Goal: Task Accomplishment & Management: Use online tool/utility

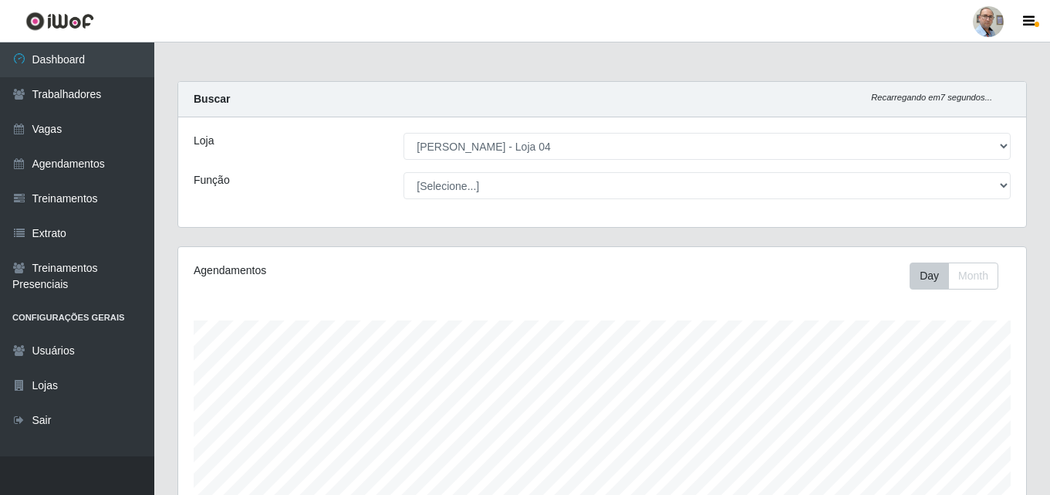
select select "251"
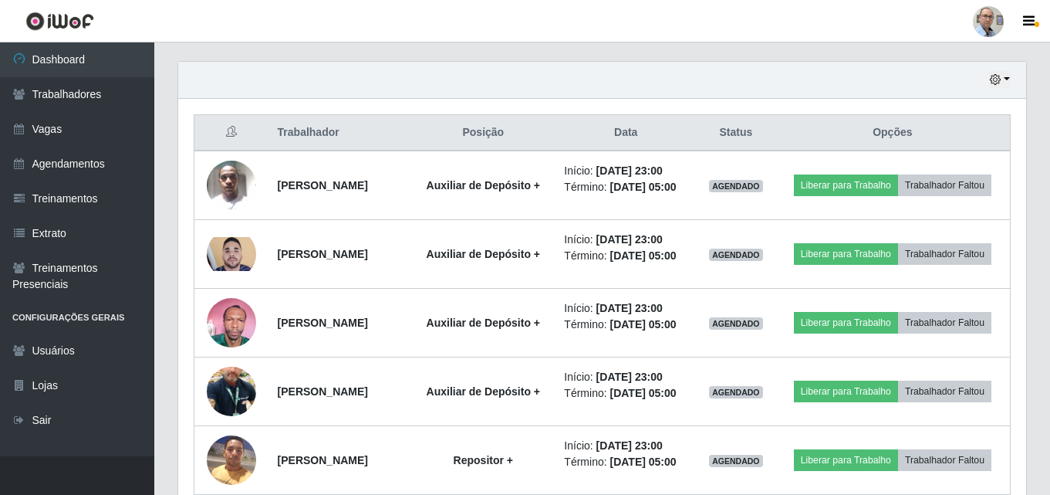
scroll to position [320, 848]
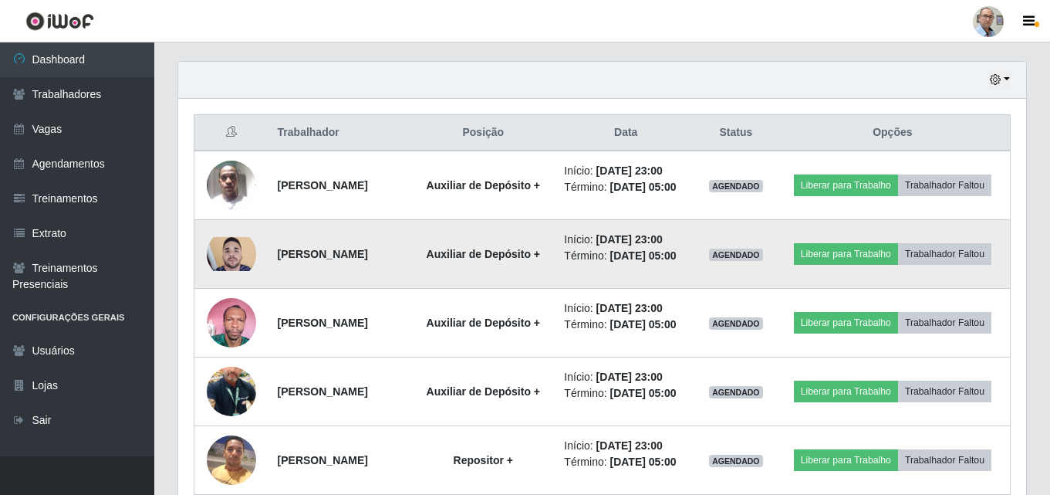
click at [245, 269] on img at bounding box center [231, 254] width 49 height 34
click at [898, 255] on button "Liberar para Trabalho" at bounding box center [846, 254] width 104 height 22
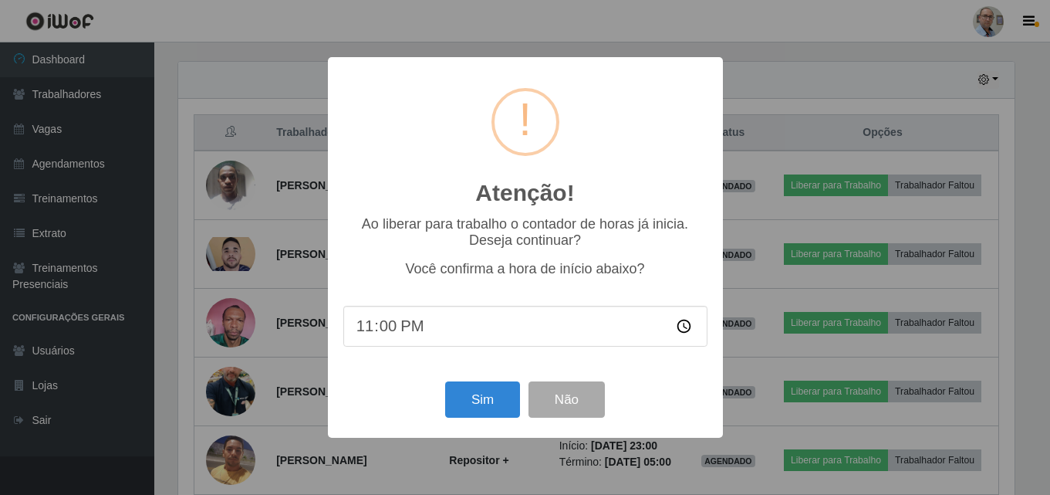
scroll to position [320, 840]
click at [490, 411] on button "Sim" at bounding box center [484, 399] width 75 height 36
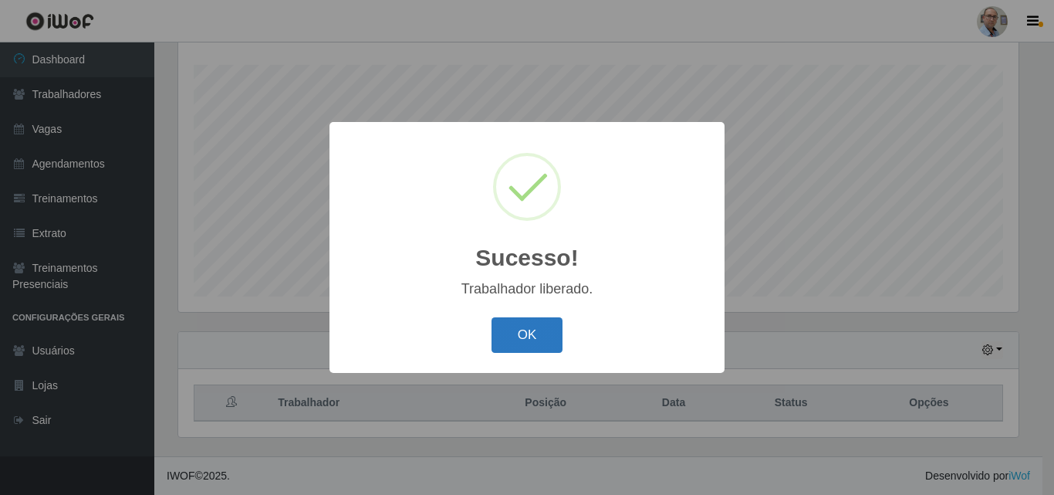
click at [523, 336] on button "OK" at bounding box center [528, 335] width 72 height 36
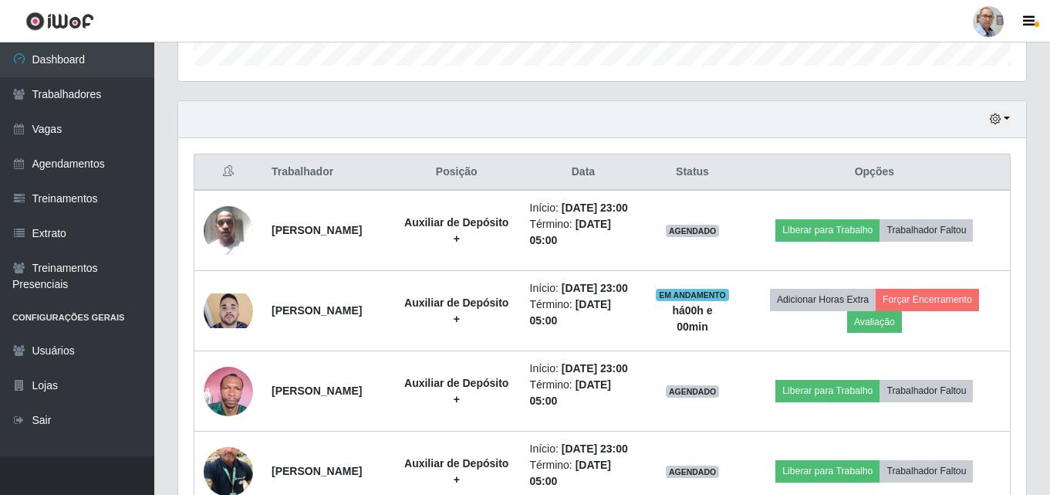
scroll to position [487, 0]
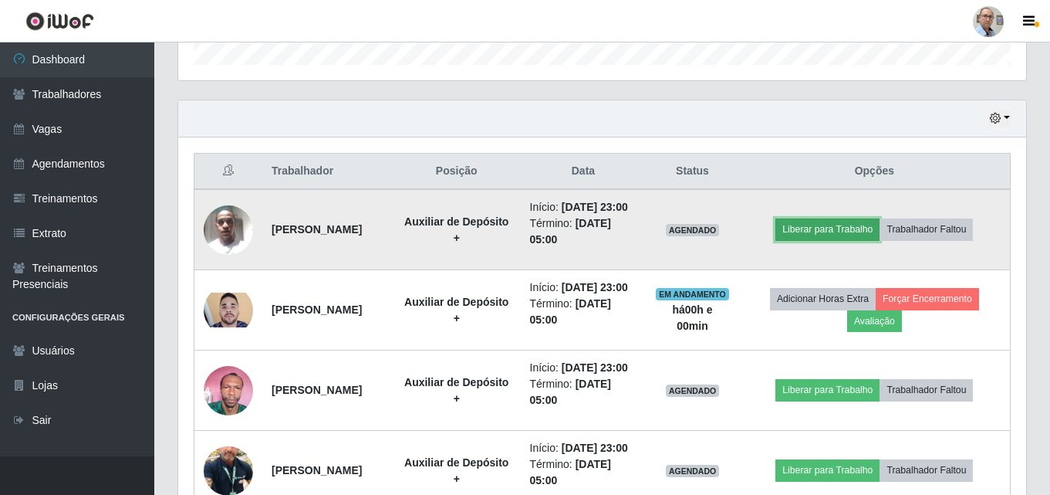
click at [830, 234] on button "Liberar para Trabalho" at bounding box center [827, 229] width 104 height 22
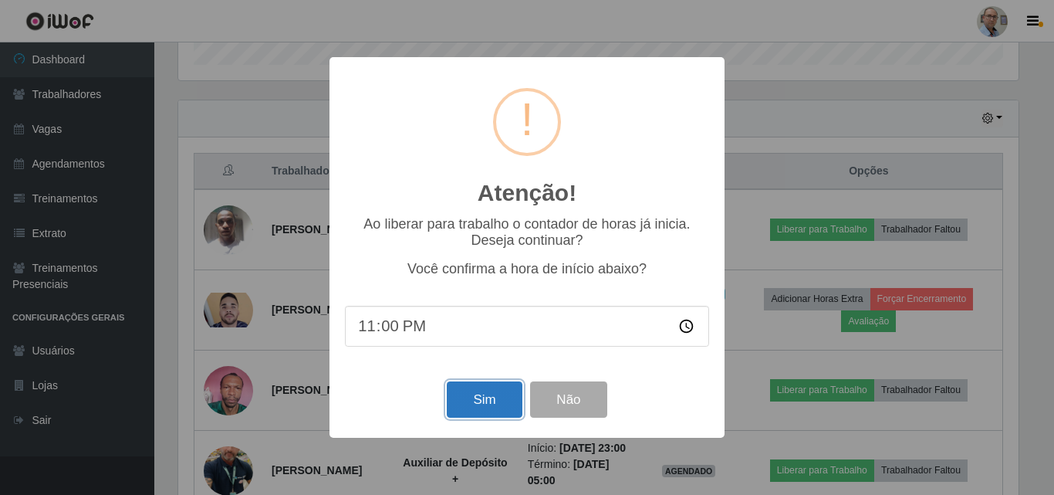
click at [474, 404] on button "Sim" at bounding box center [484, 399] width 75 height 36
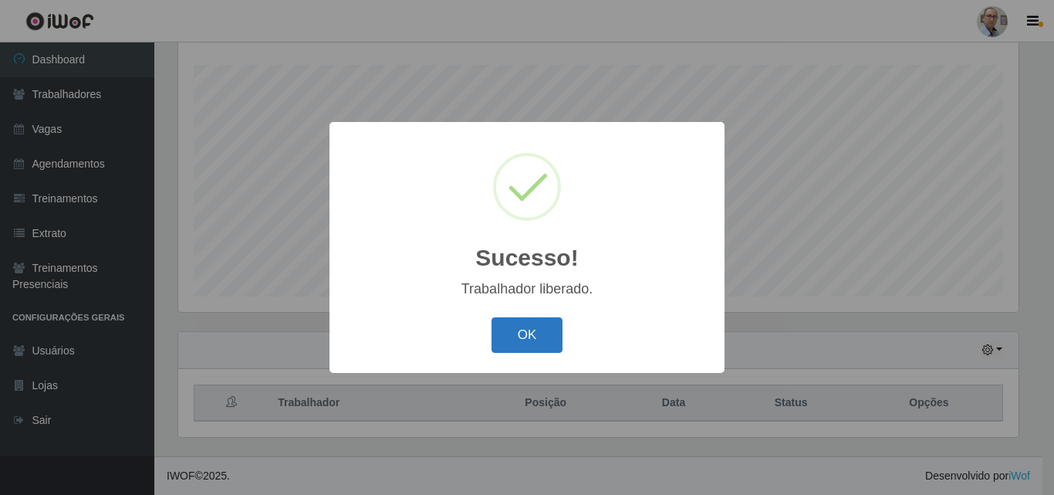
click at [515, 334] on button "OK" at bounding box center [528, 335] width 72 height 36
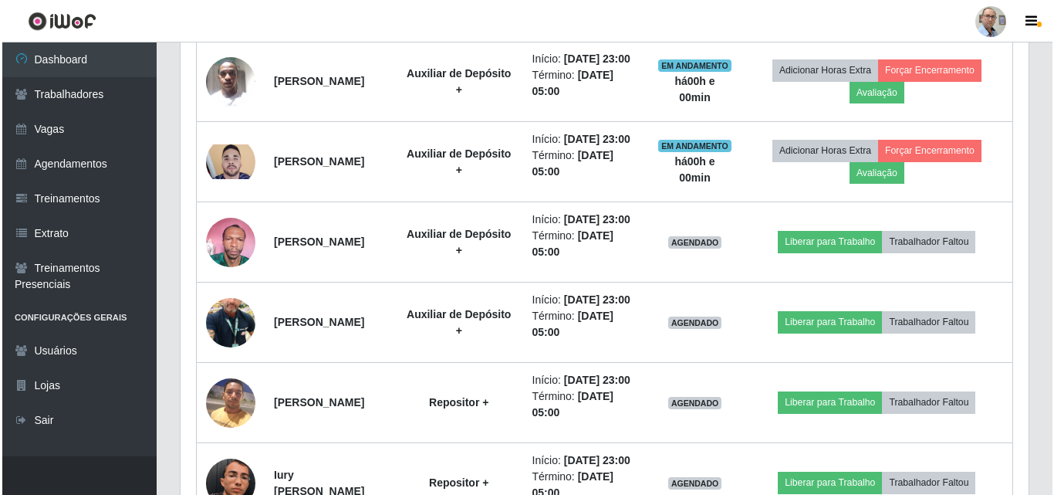
scroll to position [641, 0]
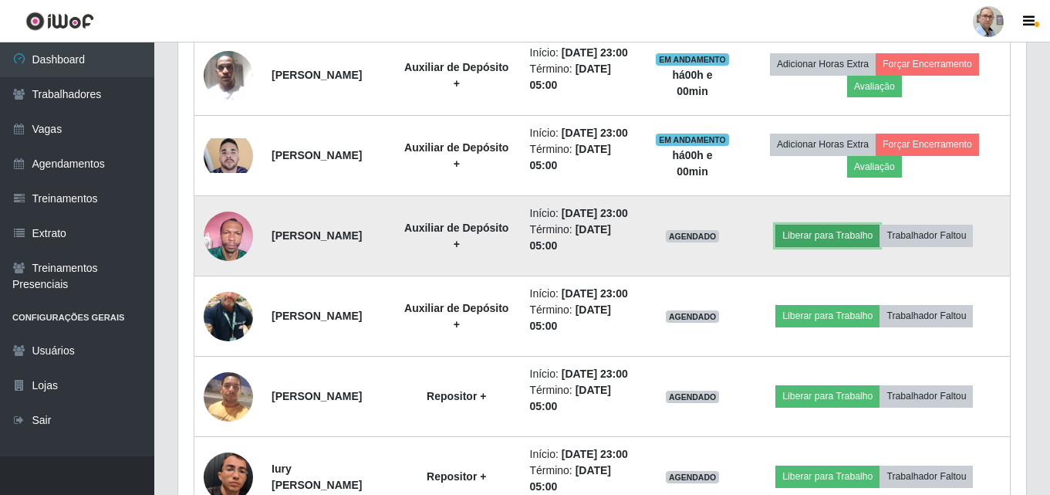
click at [851, 246] on button "Liberar para Trabalho" at bounding box center [827, 236] width 104 height 22
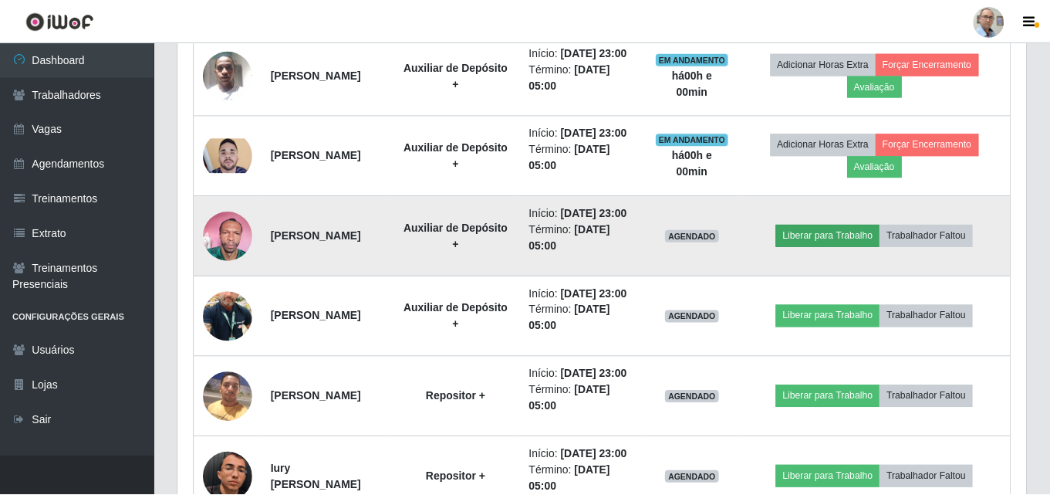
scroll to position [320, 840]
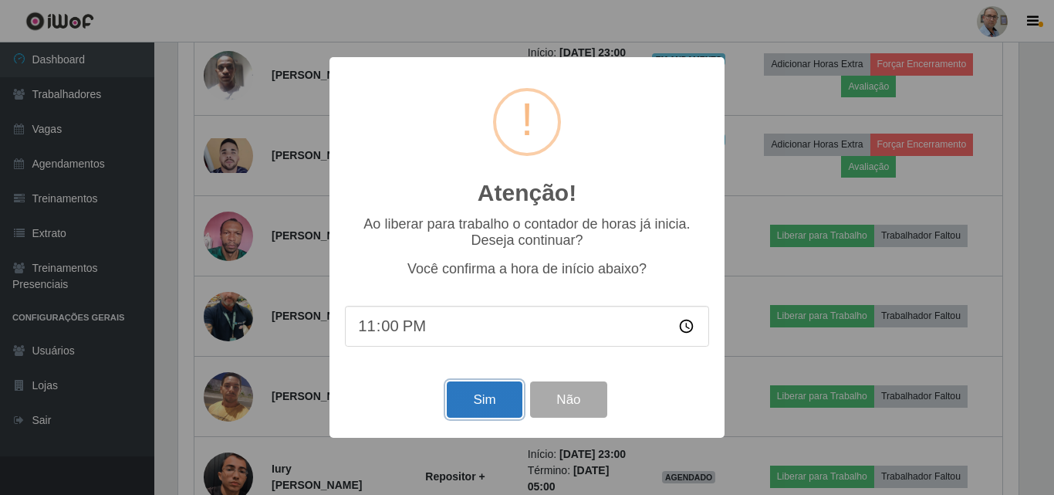
click at [487, 406] on button "Sim" at bounding box center [484, 399] width 75 height 36
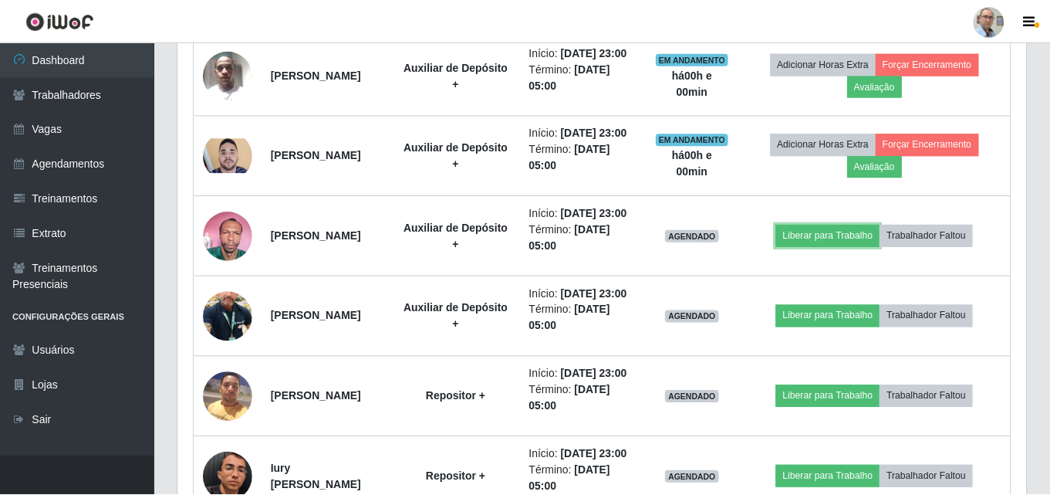
scroll to position [0, 0]
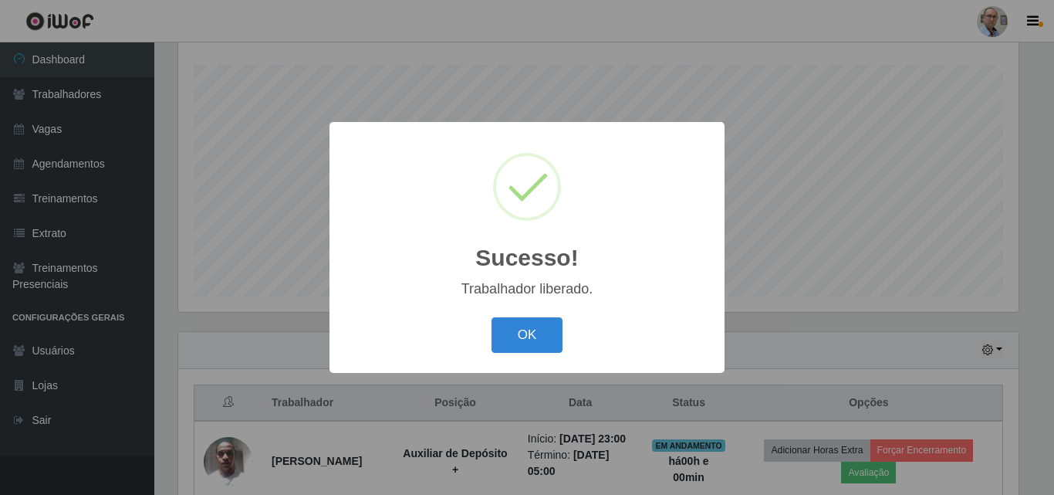
click at [508, 333] on button "OK" at bounding box center [528, 335] width 72 height 36
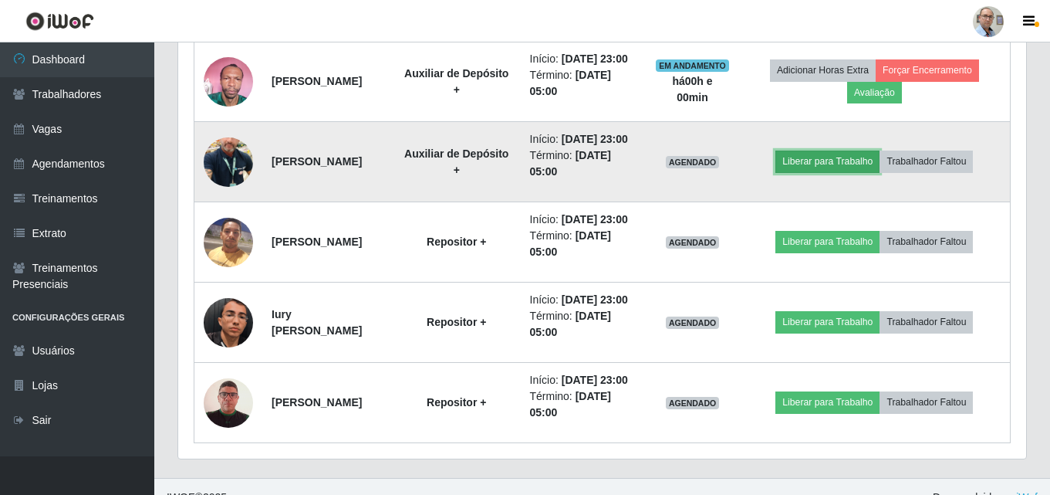
click at [839, 172] on button "Liberar para Trabalho" at bounding box center [827, 161] width 104 height 22
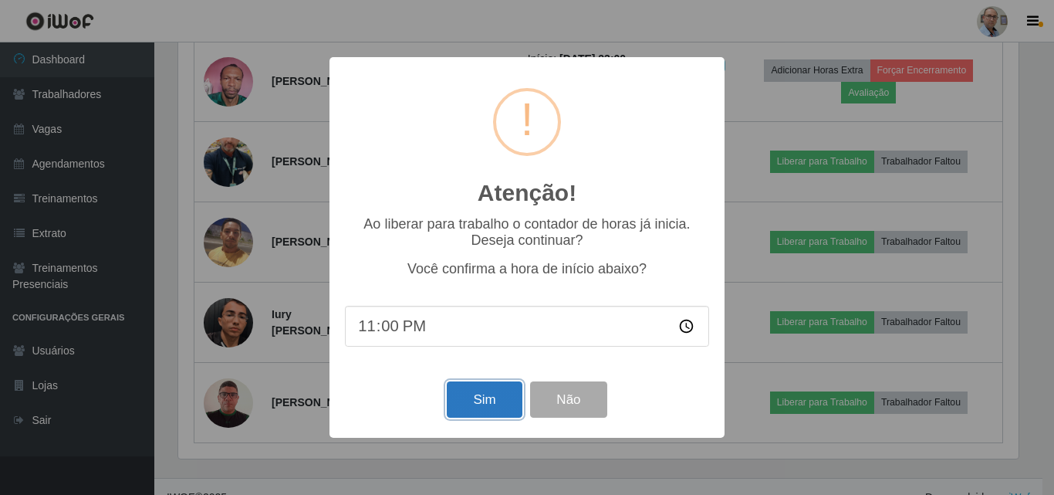
click at [465, 404] on button "Sim" at bounding box center [484, 399] width 75 height 36
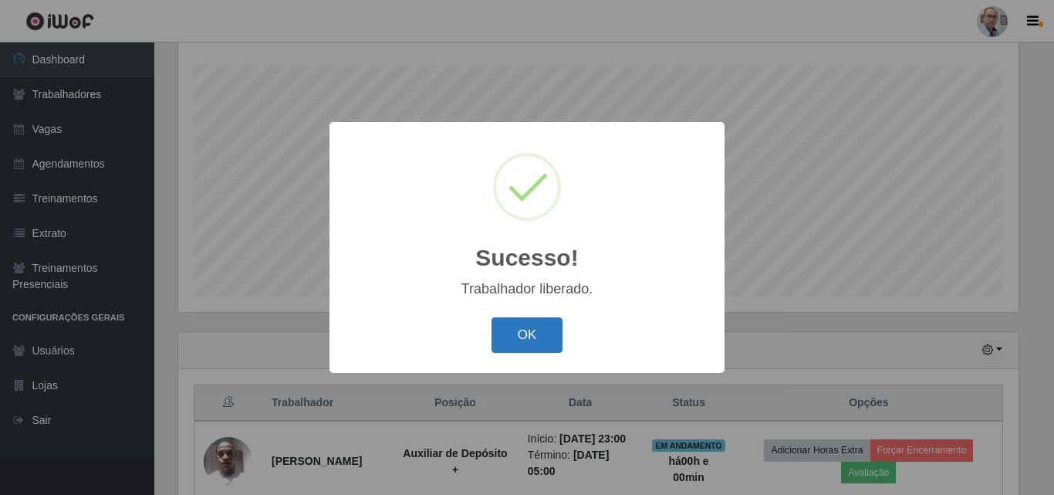
click at [531, 333] on button "OK" at bounding box center [528, 335] width 72 height 36
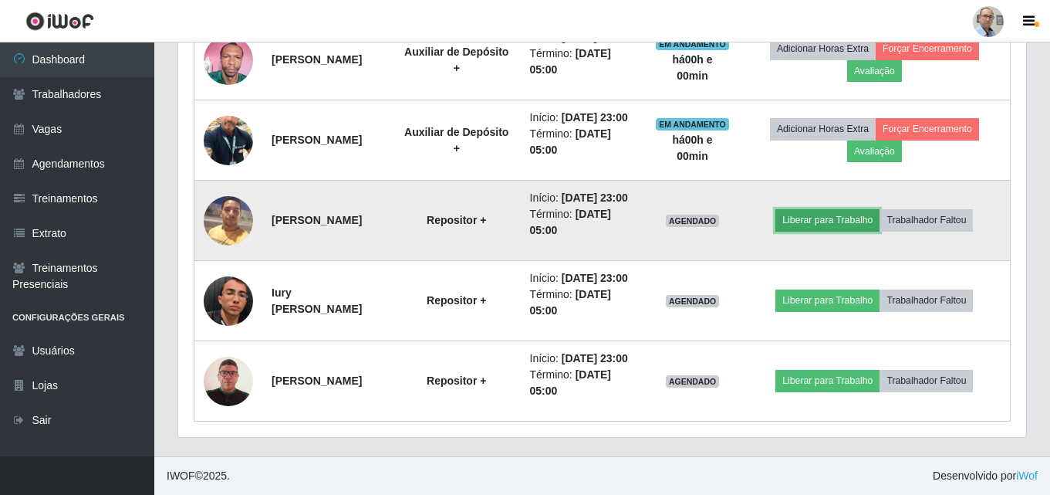
click at [830, 209] on button "Liberar para Trabalho" at bounding box center [827, 220] width 104 height 22
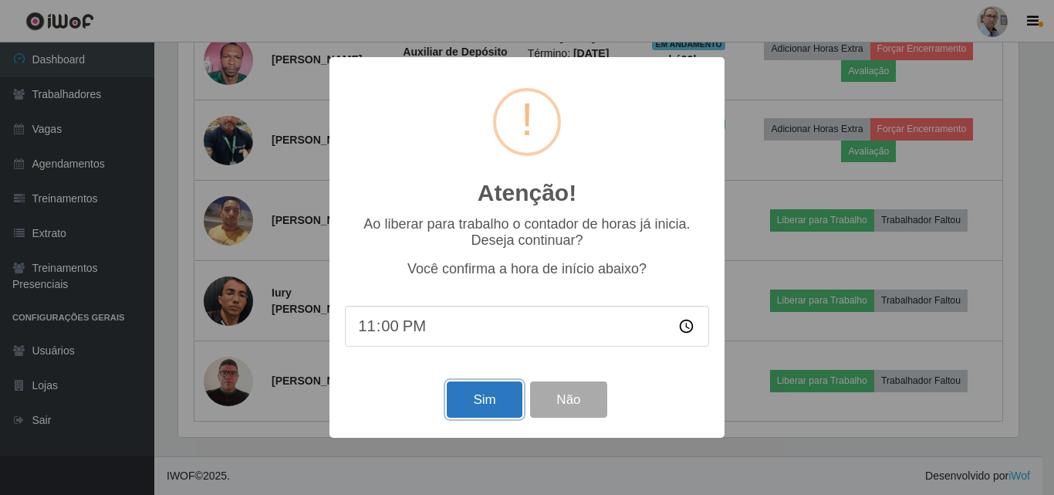
click at [456, 406] on button "Sim" at bounding box center [484, 399] width 75 height 36
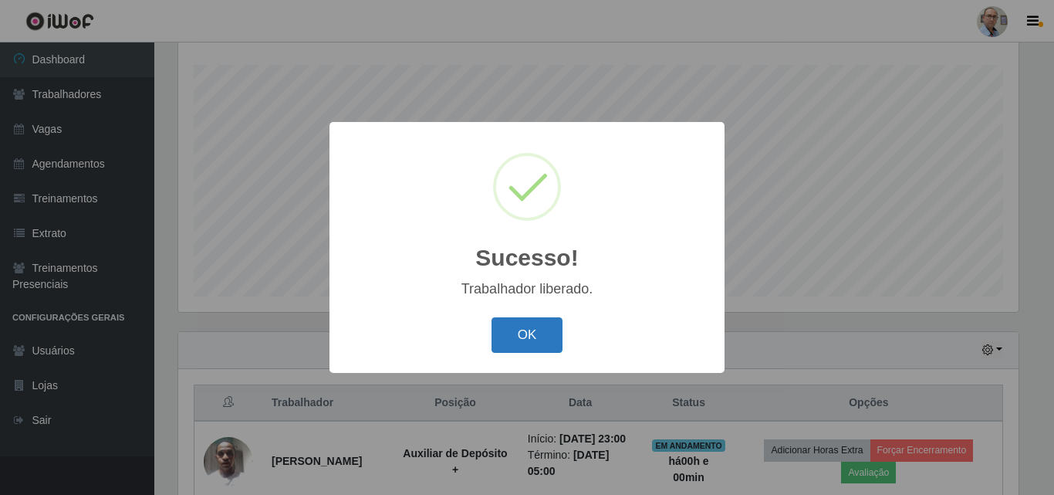
click at [525, 333] on button "OK" at bounding box center [528, 335] width 72 height 36
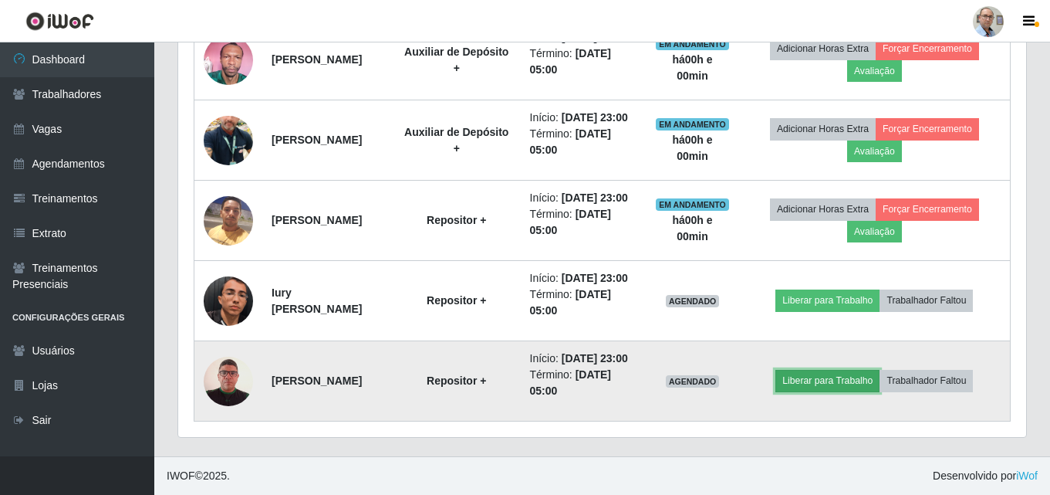
click at [826, 371] on button "Liberar para Trabalho" at bounding box center [827, 381] width 104 height 22
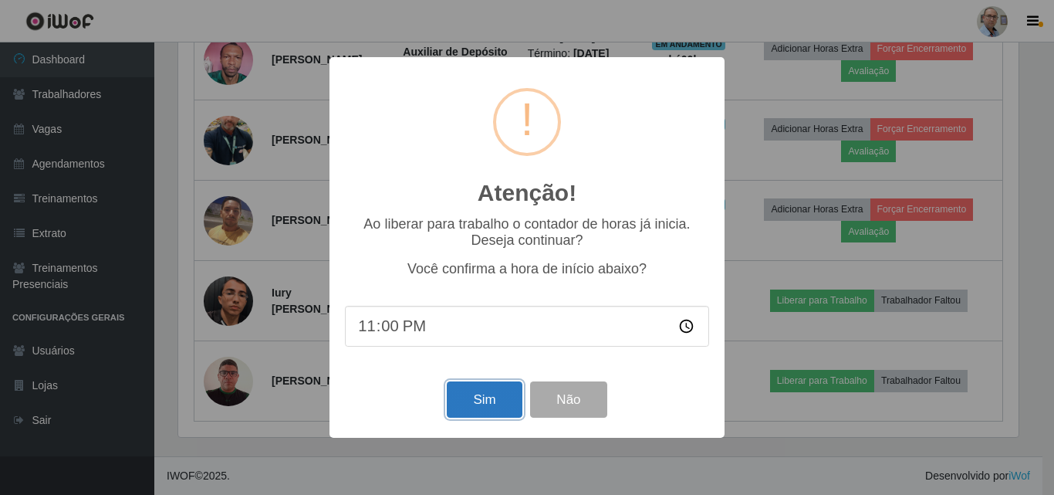
click at [482, 400] on button "Sim" at bounding box center [484, 399] width 75 height 36
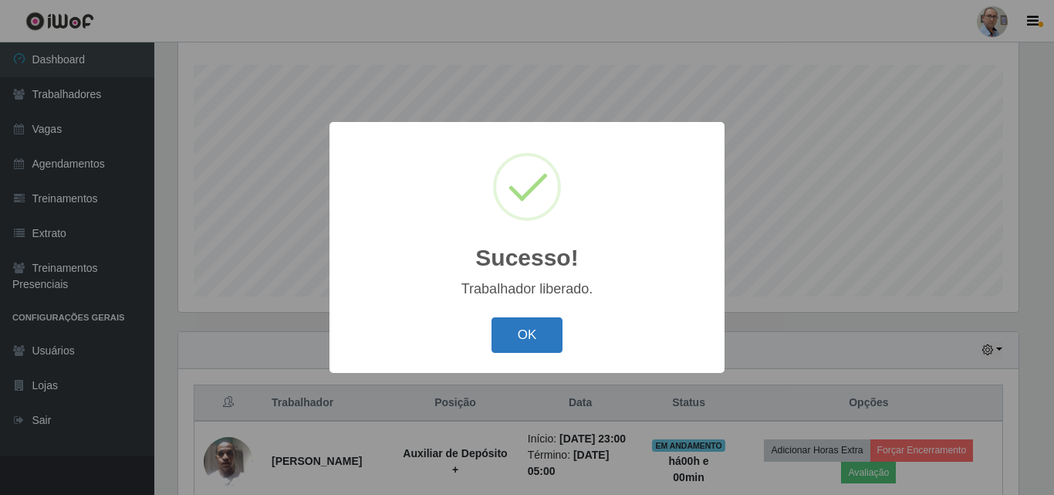
click at [535, 329] on button "OK" at bounding box center [528, 335] width 72 height 36
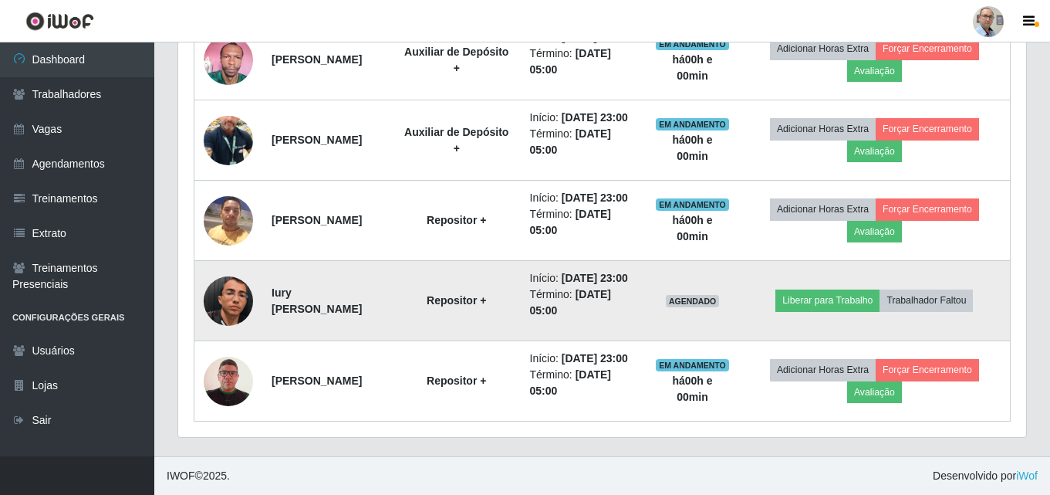
click at [230, 273] on img at bounding box center [228, 300] width 49 height 59
click at [238, 277] on img at bounding box center [228, 300] width 49 height 59
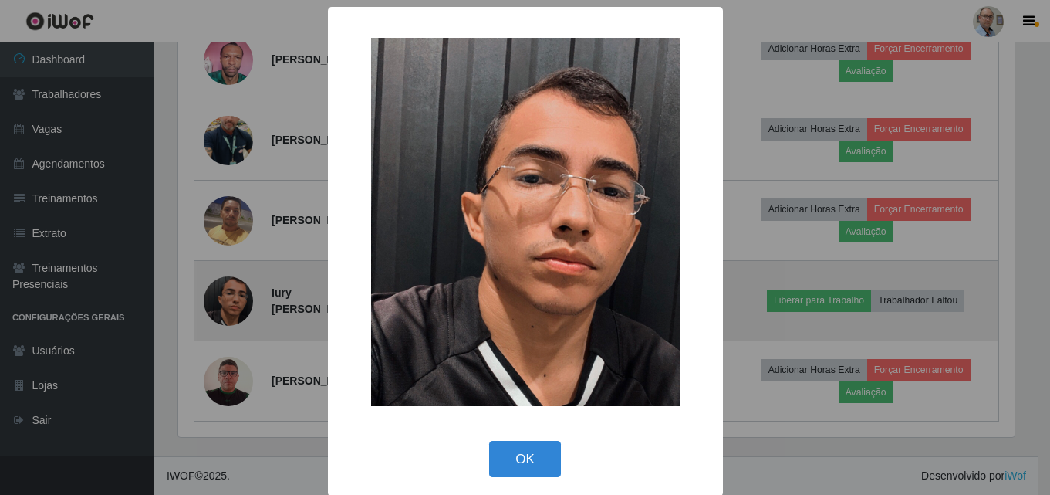
scroll to position [320, 840]
click at [238, 277] on div "× OK Cancel" at bounding box center [527, 247] width 1054 height 495
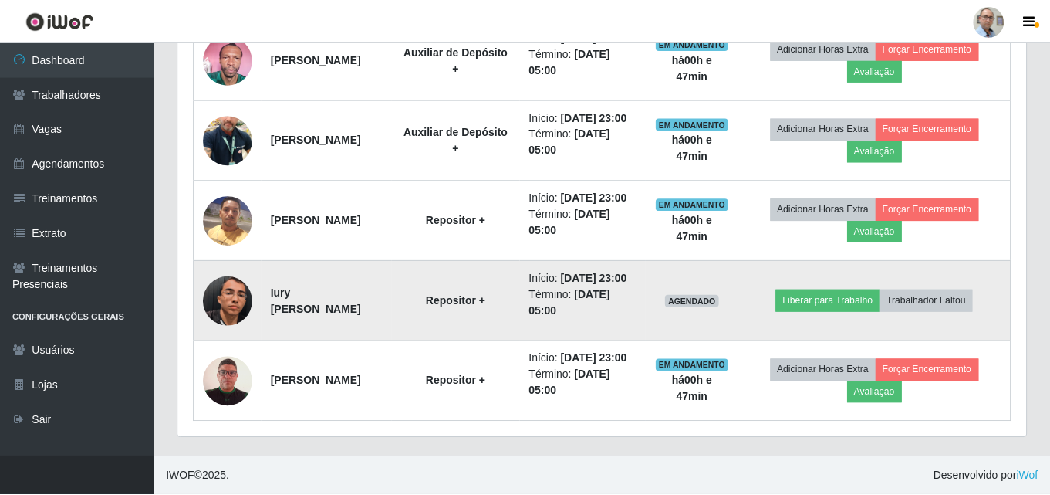
scroll to position [320, 848]
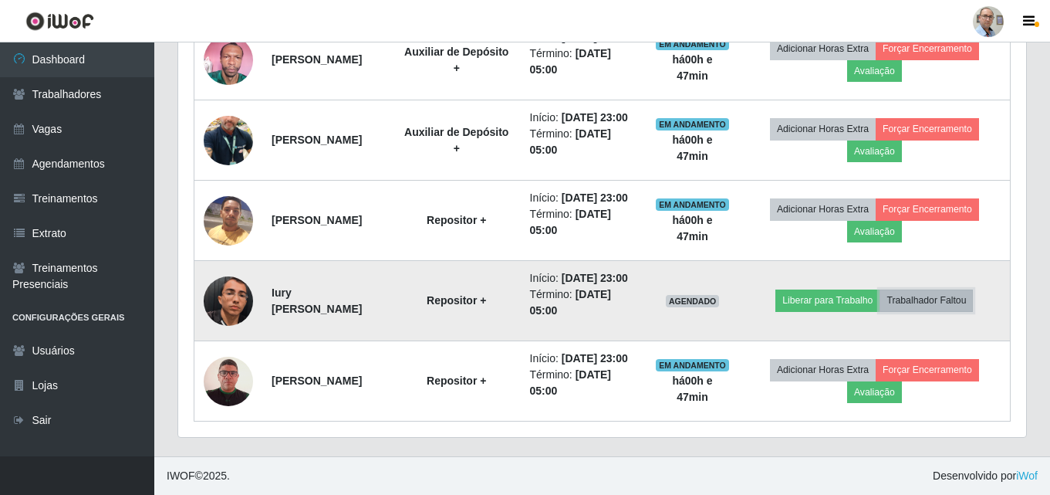
click at [972, 289] on button "Trabalhador Faltou" at bounding box center [926, 300] width 93 height 22
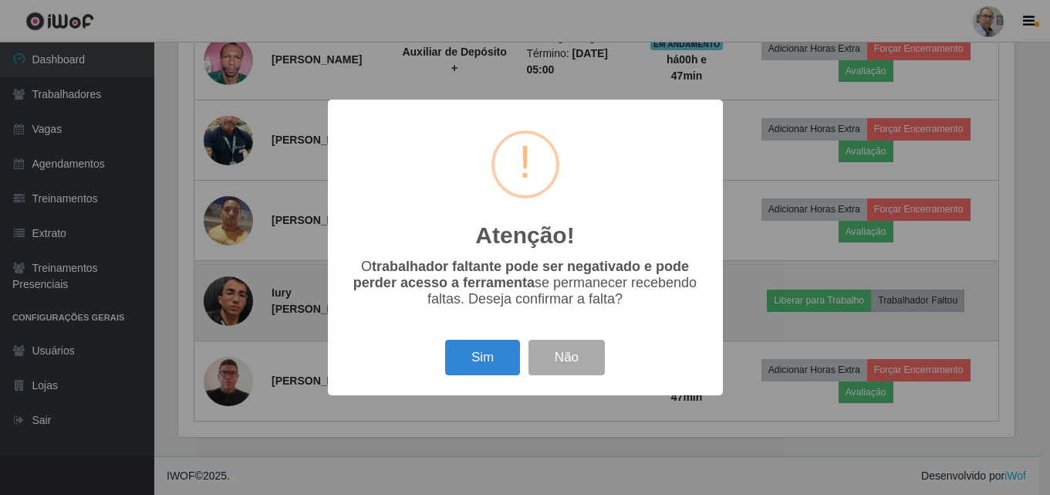
scroll to position [320, 840]
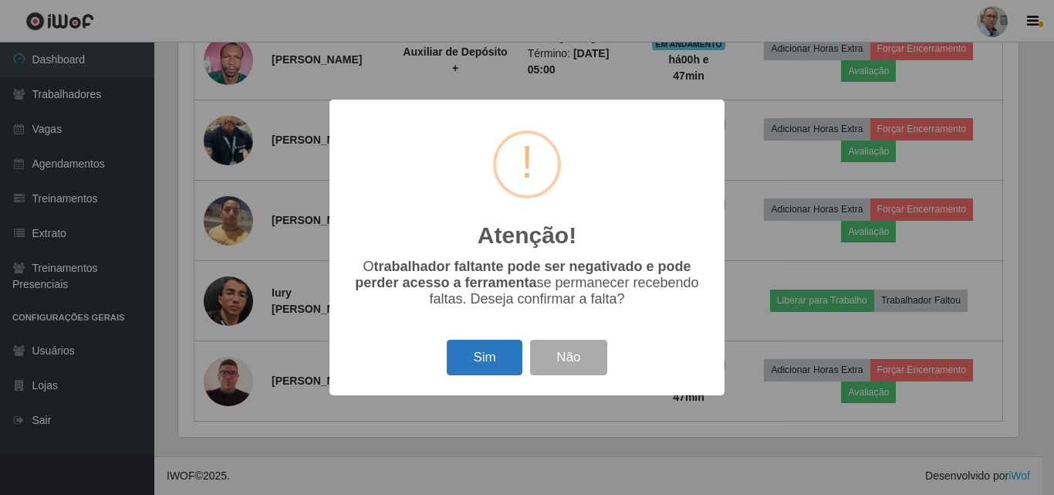
click at [486, 363] on button "Sim" at bounding box center [484, 358] width 75 height 36
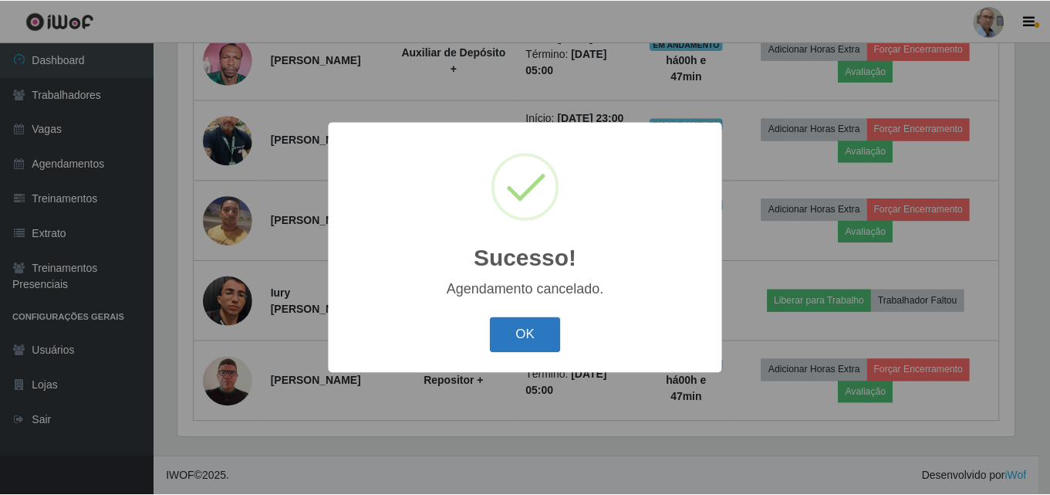
scroll to position [834, 0]
click at [518, 344] on button "OK" at bounding box center [528, 335] width 72 height 36
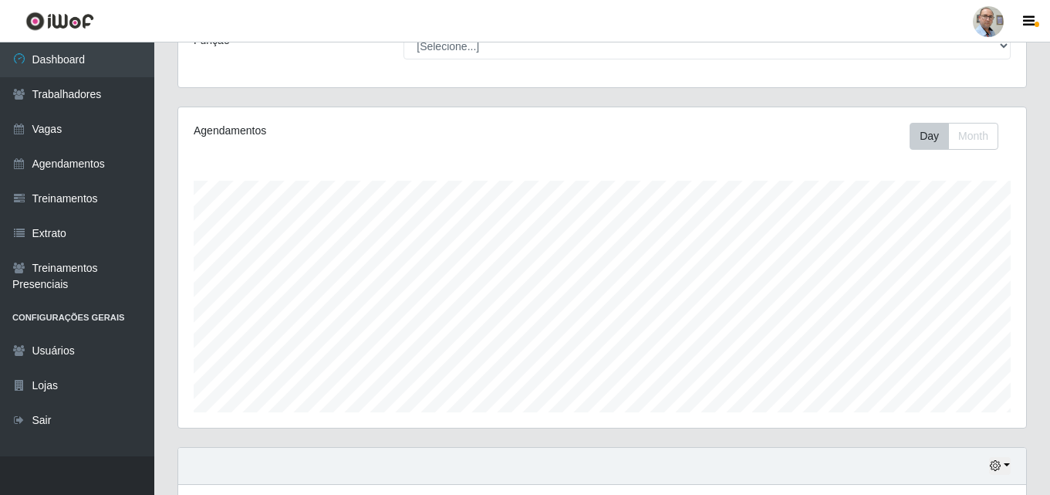
scroll to position [0, 0]
